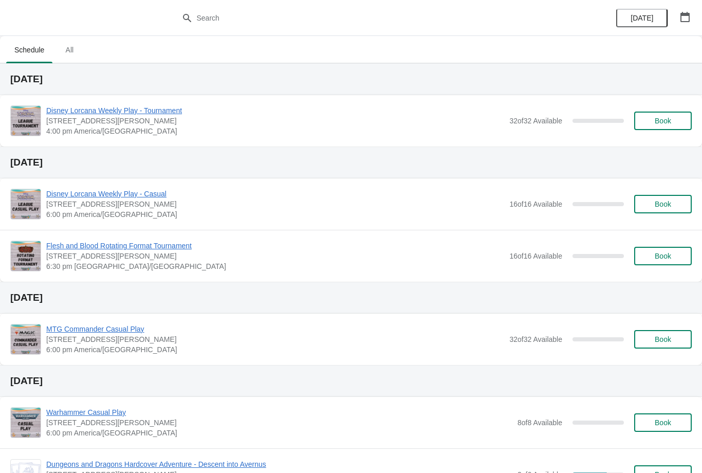
click at [659, 114] on button "Book" at bounding box center [663, 121] width 58 height 19
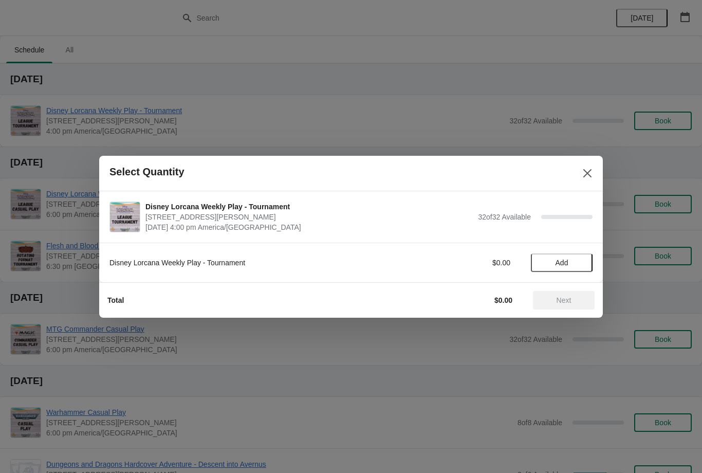
click at [556, 265] on span "Add" at bounding box center [562, 263] width 13 height 8
click at [550, 306] on button "Next" at bounding box center [564, 300] width 62 height 19
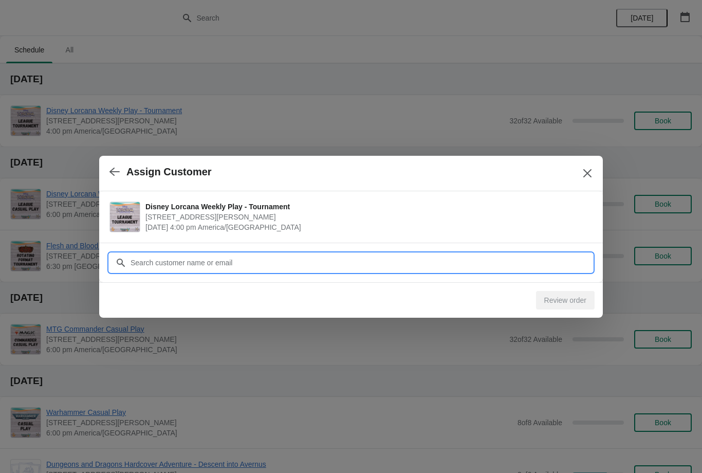
click at [522, 262] on input "Customer" at bounding box center [361, 262] width 463 height 19
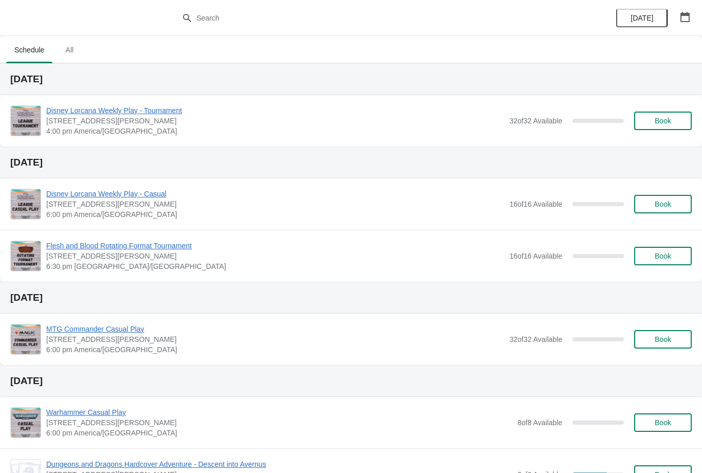
click at [662, 122] on span "Book" at bounding box center [663, 121] width 16 height 8
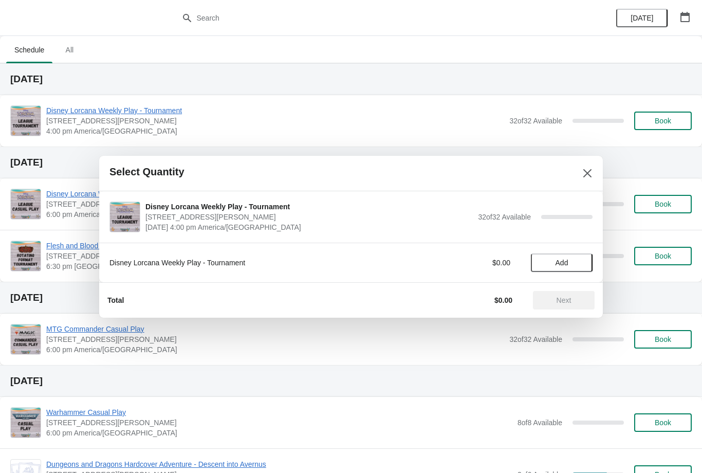
click at [567, 261] on span "Add" at bounding box center [562, 263] width 13 height 8
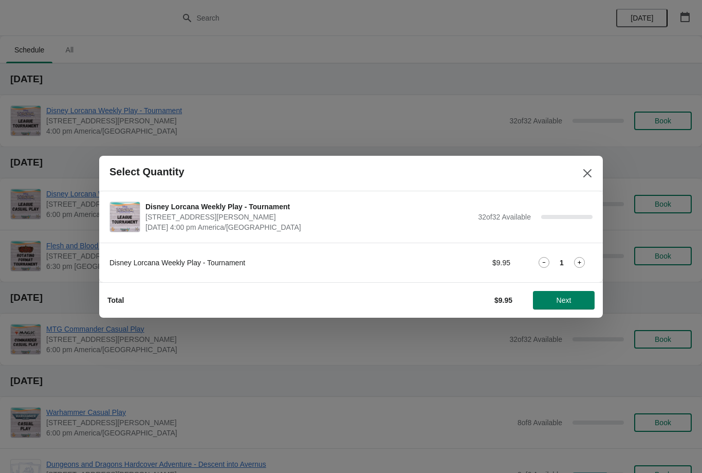
click at [571, 293] on button "Next" at bounding box center [564, 300] width 62 height 19
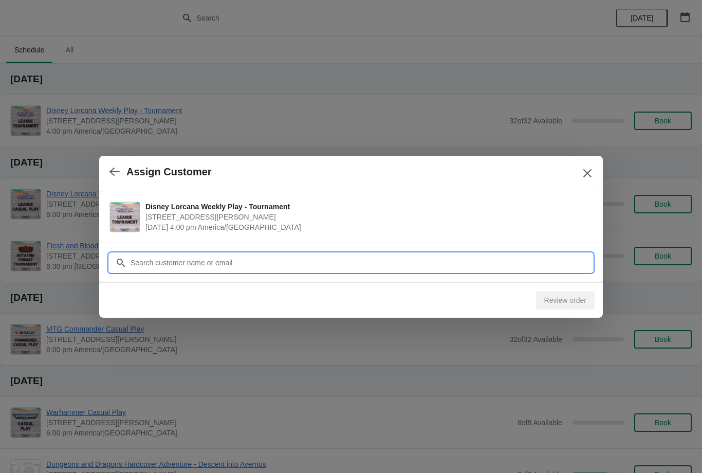
click at [344, 265] on input "Customer" at bounding box center [361, 262] width 463 height 19
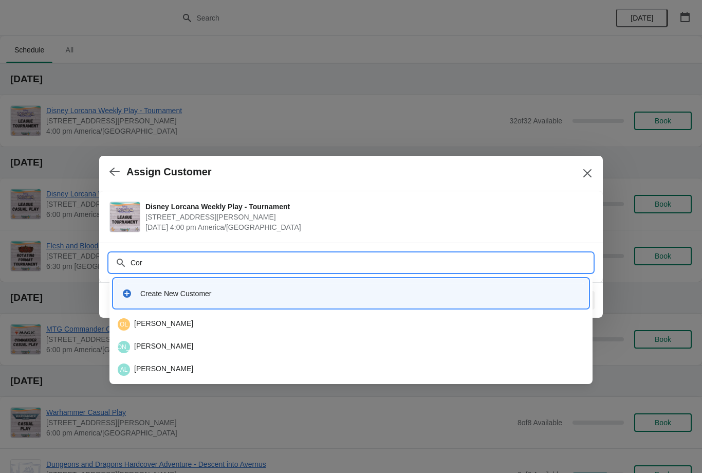
type input "Cory"
click at [178, 325] on div "CR Cory Roberts" at bounding box center [351, 324] width 467 height 12
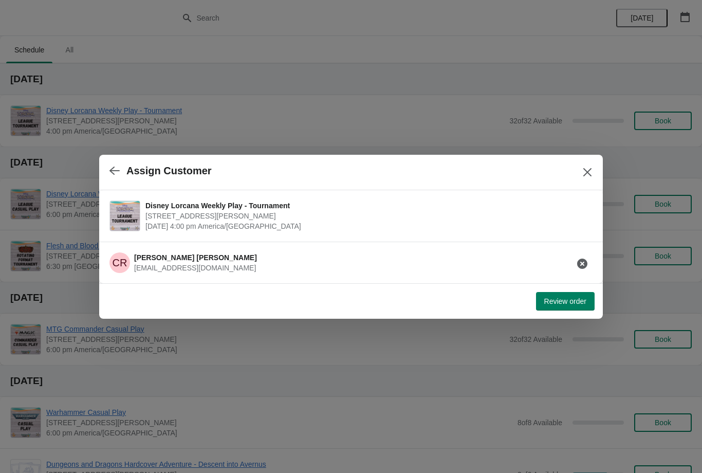
click at [571, 302] on span "Review order" at bounding box center [565, 301] width 42 height 8
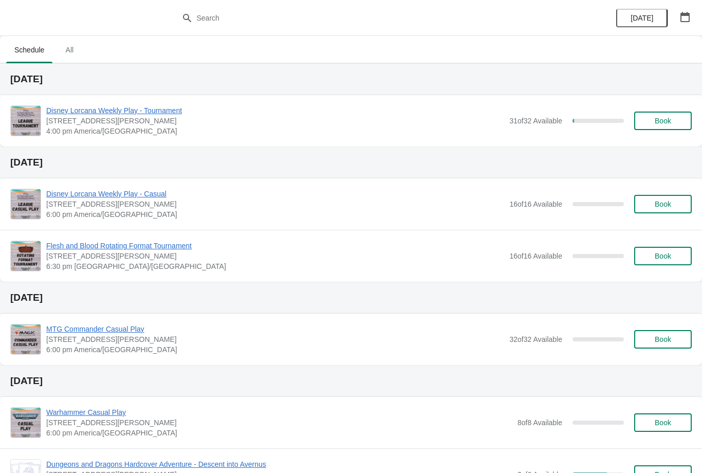
click at [683, 123] on button "Book" at bounding box center [663, 121] width 58 height 19
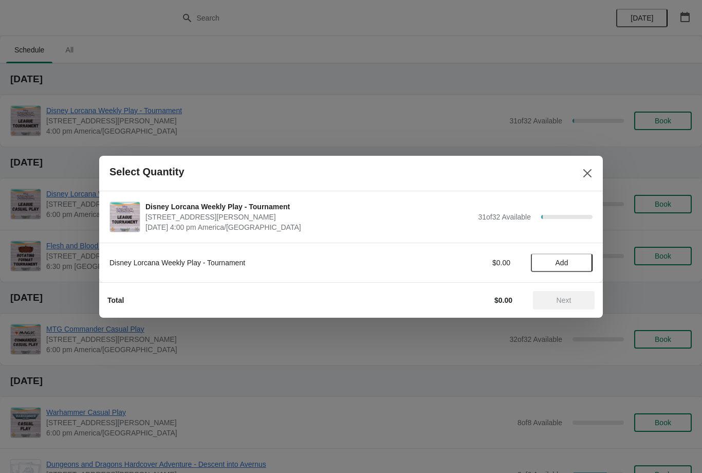
click at [576, 266] on span "Add" at bounding box center [561, 263] width 43 height 8
click at [571, 305] on button "Next" at bounding box center [564, 300] width 62 height 19
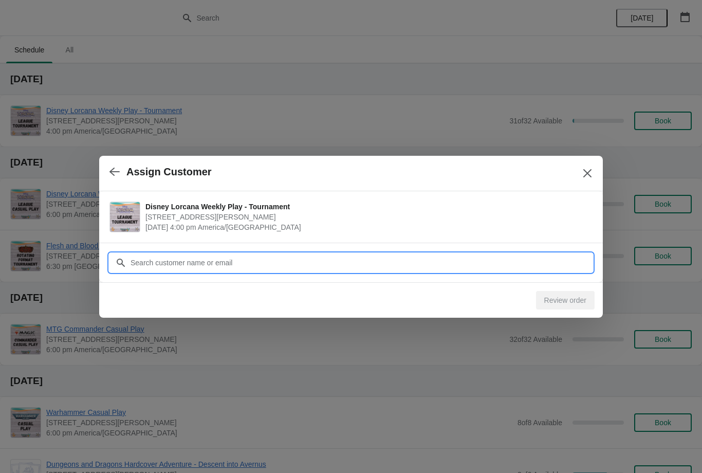
click at [520, 266] on input "Customer" at bounding box center [361, 262] width 463 height 19
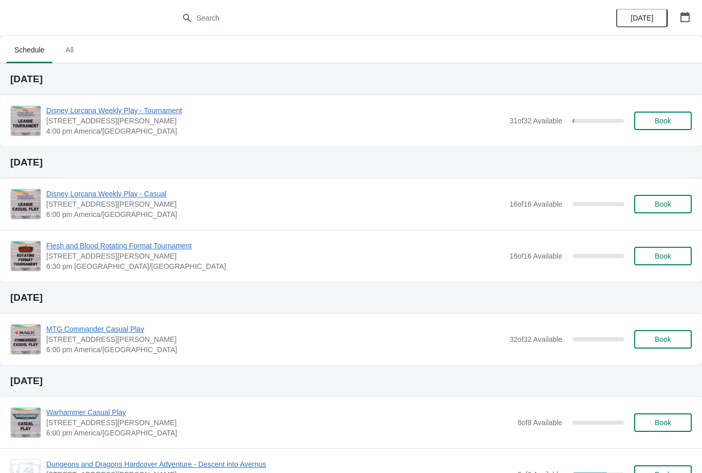
click at [659, 121] on span "Book" at bounding box center [663, 121] width 16 height 8
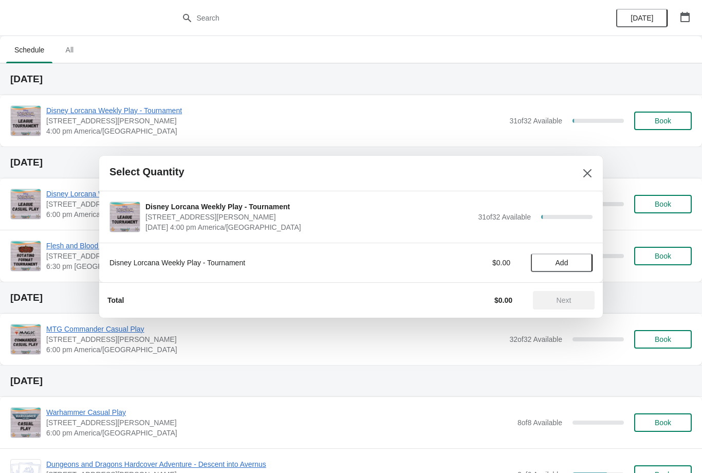
click at [564, 260] on span "Add" at bounding box center [562, 263] width 13 height 8
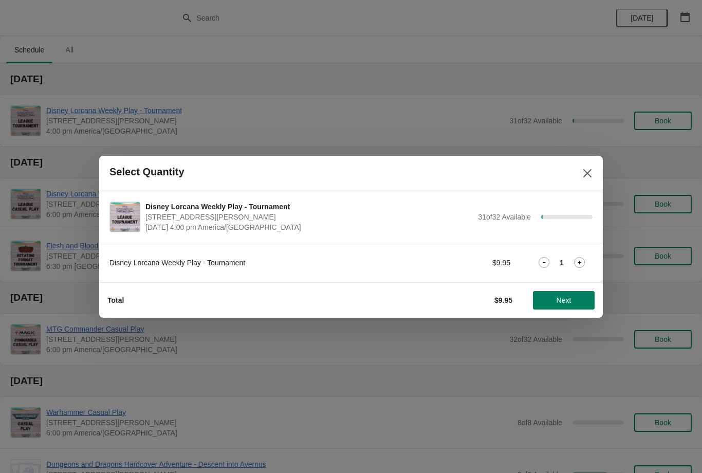
click at [573, 295] on button "Next" at bounding box center [564, 300] width 62 height 19
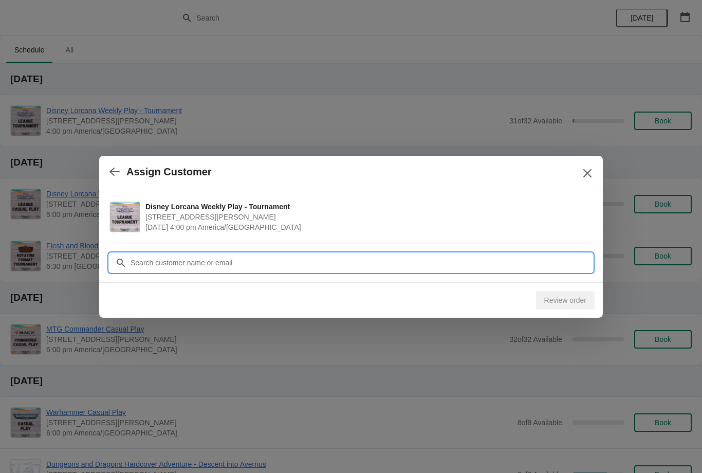
click at [308, 266] on input "Customer" at bounding box center [361, 262] width 463 height 19
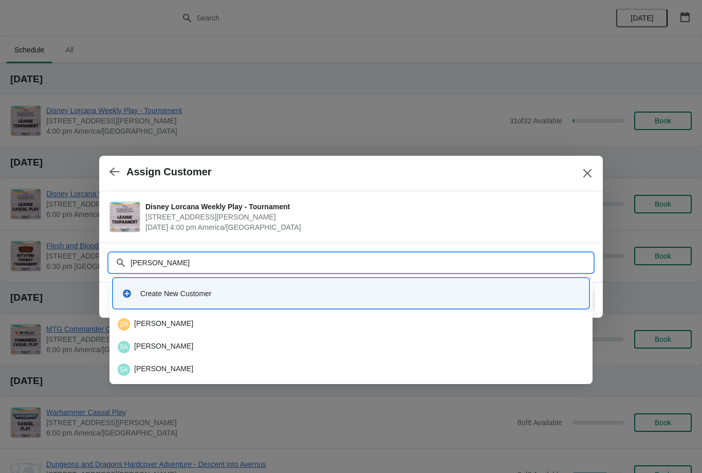
type input "Hans"
click at [186, 318] on div "HR Hans Runk" at bounding box center [351, 324] width 467 height 12
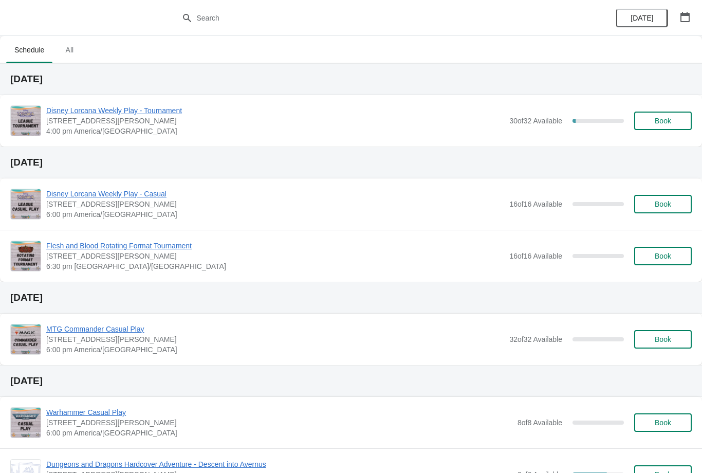
click at [656, 127] on button "Book" at bounding box center [663, 121] width 58 height 19
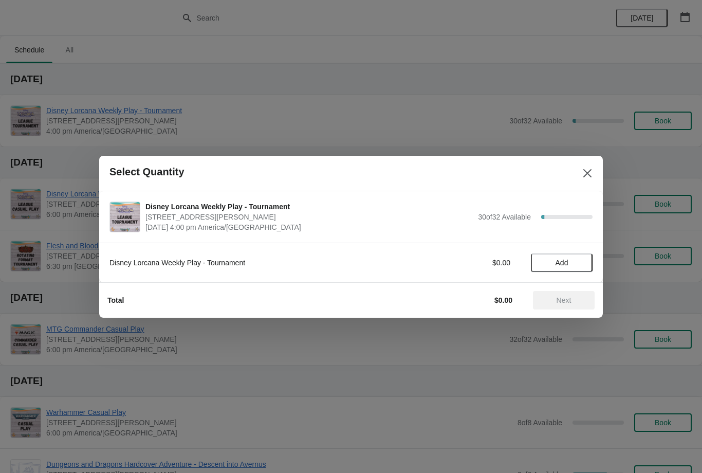
click at [582, 262] on span "Add" at bounding box center [561, 263] width 43 height 8
click at [575, 302] on span "Next" at bounding box center [563, 300] width 45 height 8
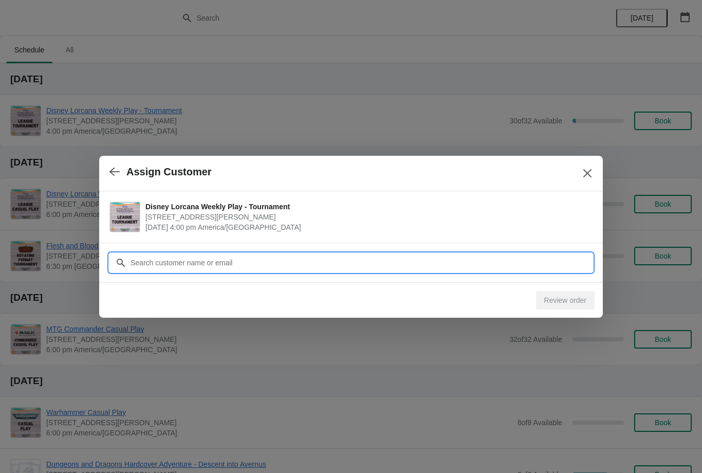
click at [544, 256] on input "Customer" at bounding box center [361, 262] width 463 height 19
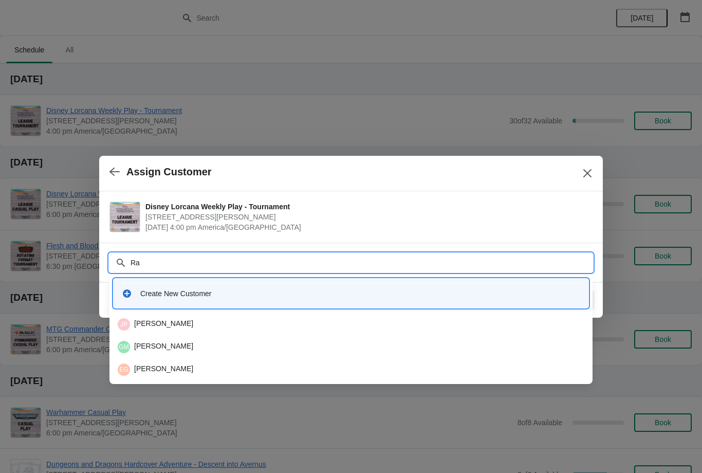
type input "R"
type input "S"
type input "J"
type input "Moon"
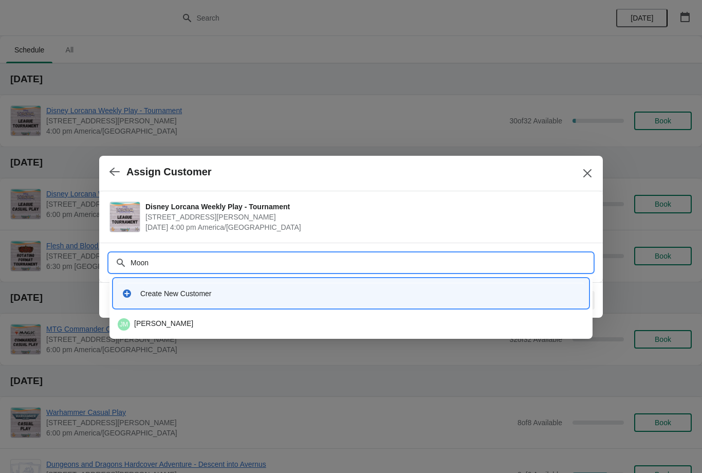
click at [153, 315] on div "[PERSON_NAME] [PERSON_NAME]" at bounding box center [351, 324] width 475 height 21
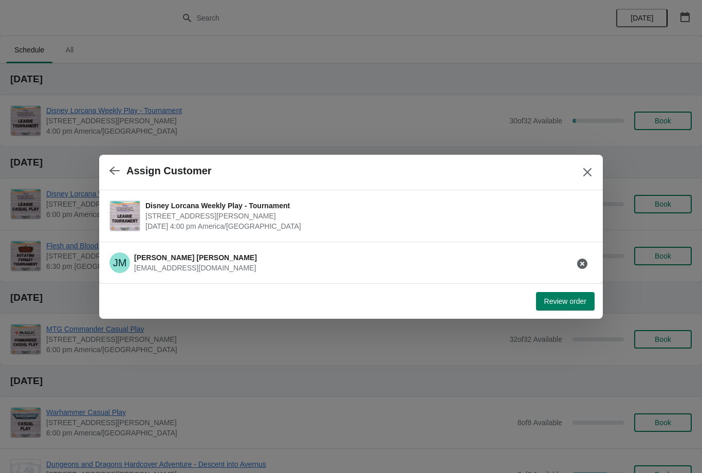
click at [576, 307] on button "Review order" at bounding box center [565, 301] width 59 height 19
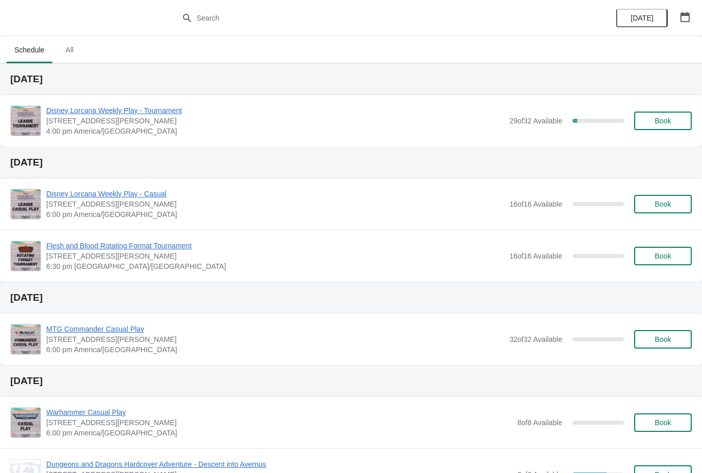
click at [671, 116] on button "Book" at bounding box center [663, 121] width 58 height 19
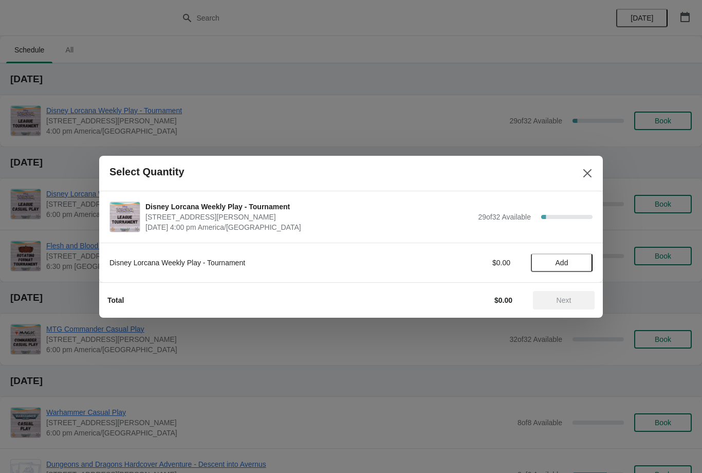
click at [568, 268] on button "Add" at bounding box center [562, 262] width 62 height 19
click at [561, 304] on span "Next" at bounding box center [564, 300] width 15 height 8
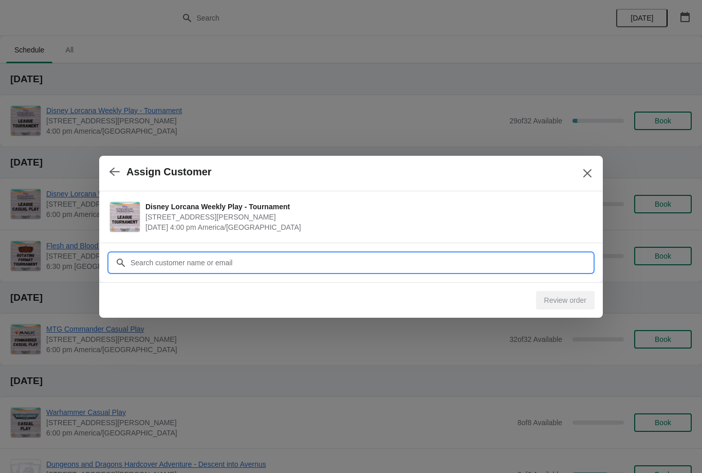
click at [515, 253] on input "Customer" at bounding box center [361, 262] width 463 height 19
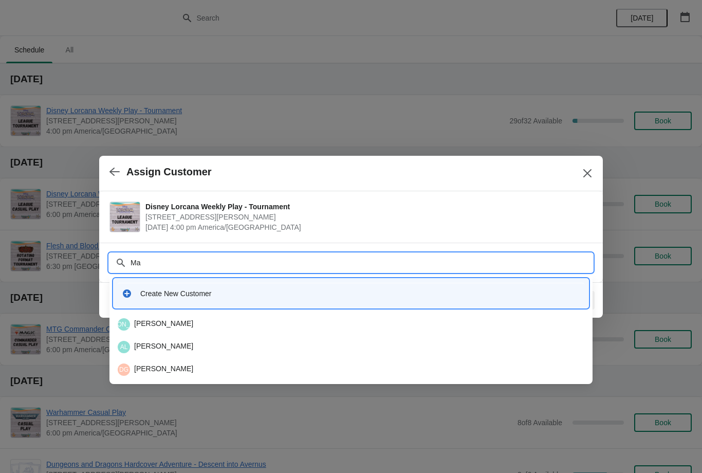
type input "M"
